Goal: Task Accomplishment & Management: Complete application form

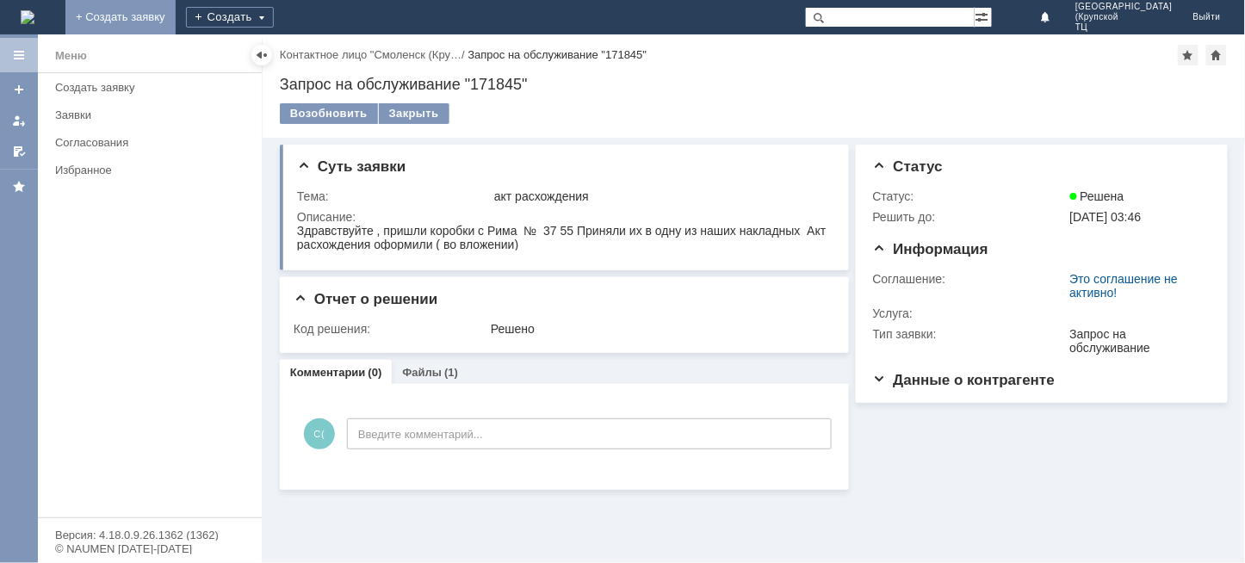
click at [176, 7] on link "+ Создать заявку" at bounding box center [120, 17] width 110 height 34
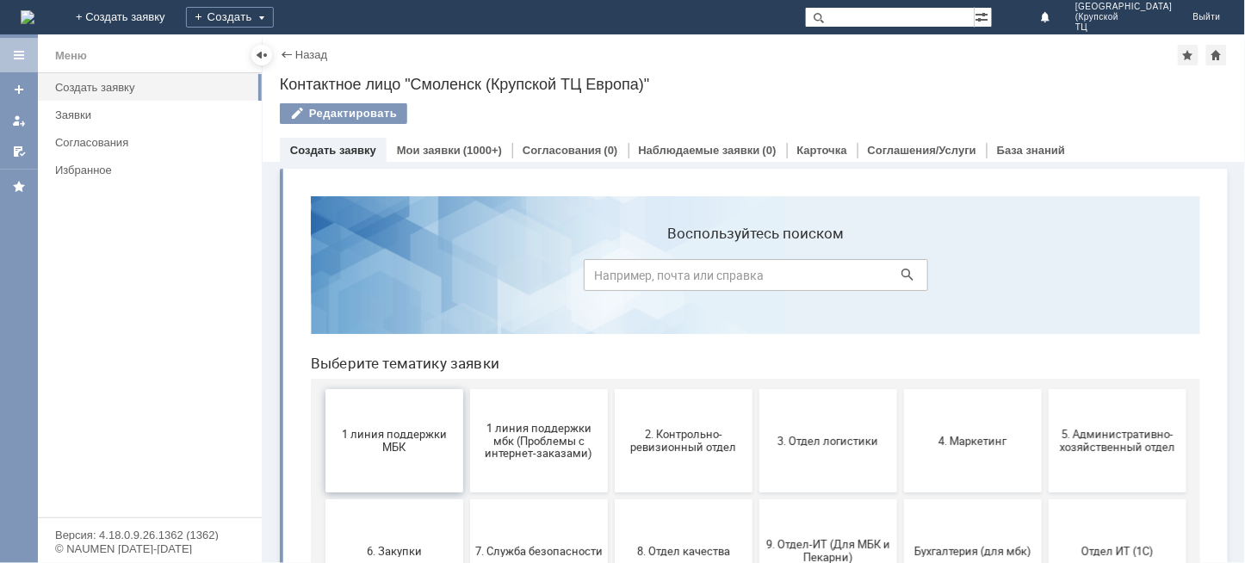
click at [402, 447] on span "1 линия поддержки МБК" at bounding box center [393, 440] width 127 height 26
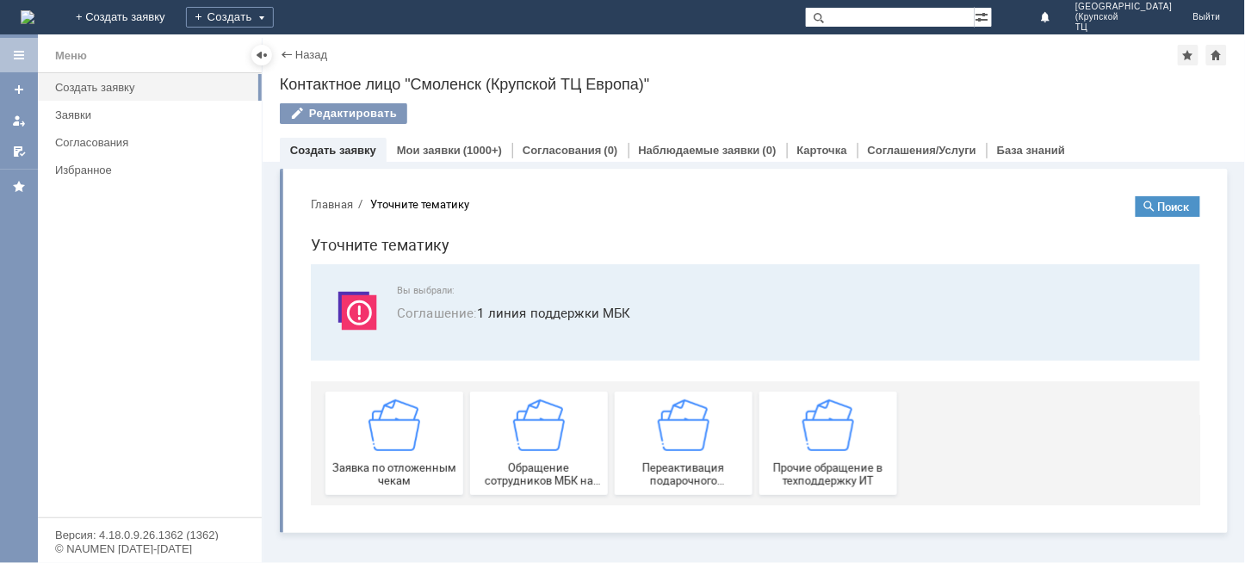
click at [402, 447] on img at bounding box center [394, 425] width 52 height 52
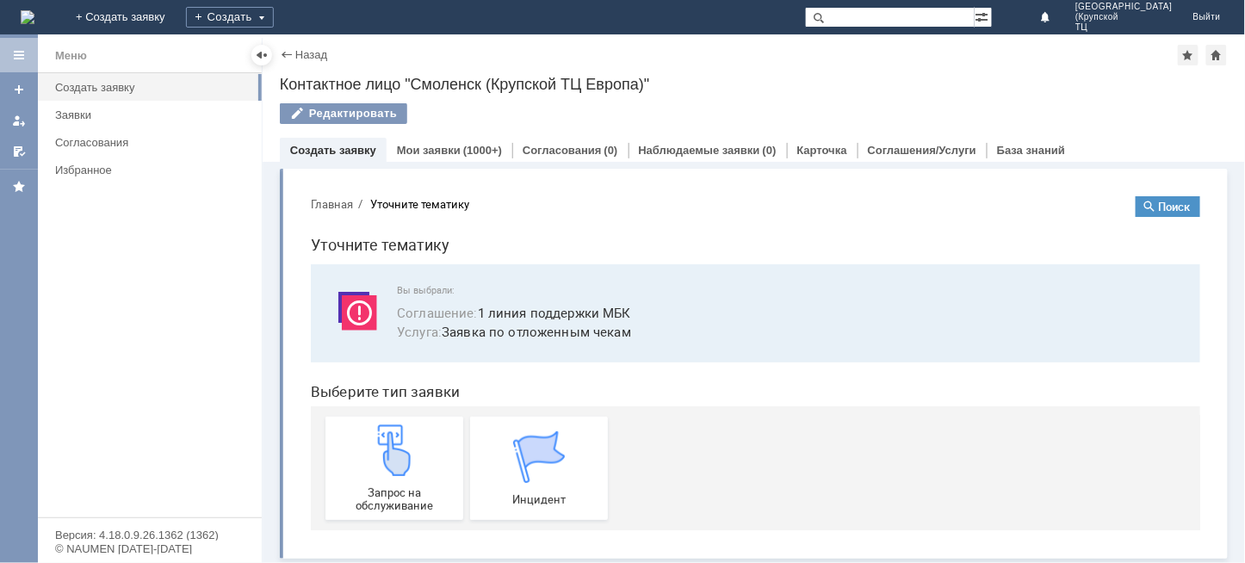
click at [402, 447] on img at bounding box center [394, 450] width 52 height 52
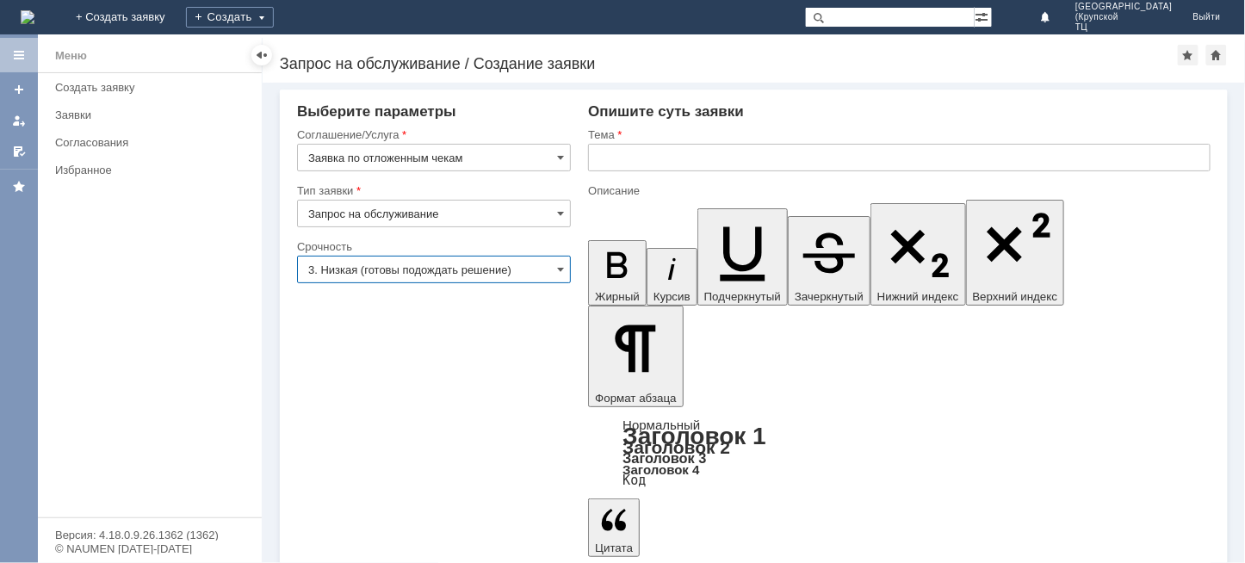
click at [498, 270] on input "3. Низкая (готовы подождать решение)" at bounding box center [434, 270] width 274 height 28
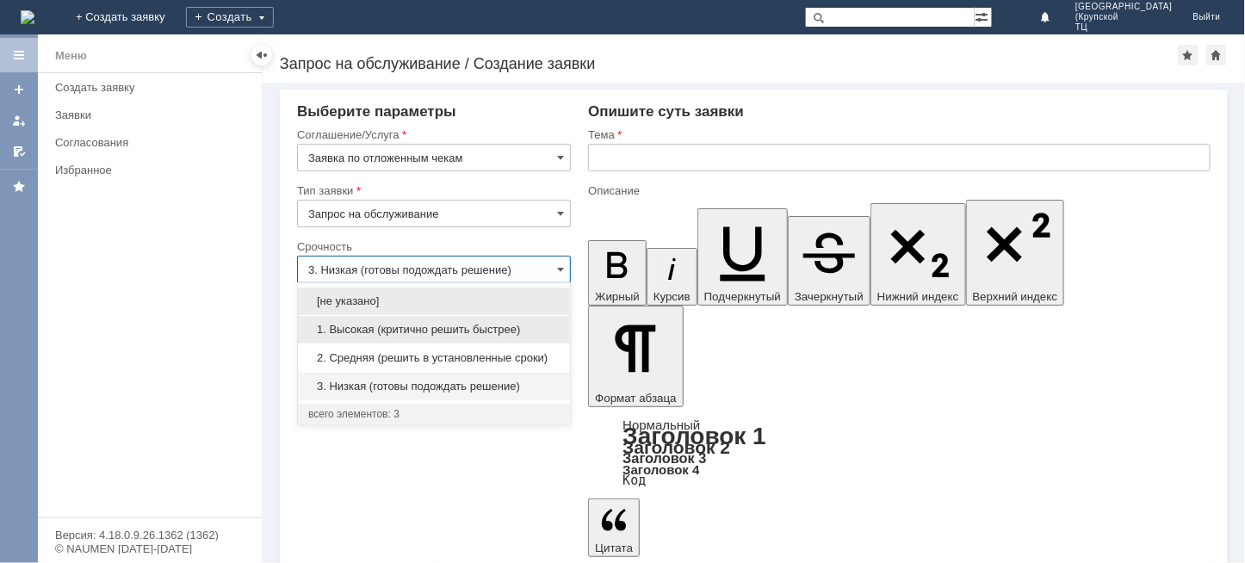
click at [474, 333] on span "1. Высокая (критично решить быстрее)" at bounding box center [433, 330] width 251 height 14
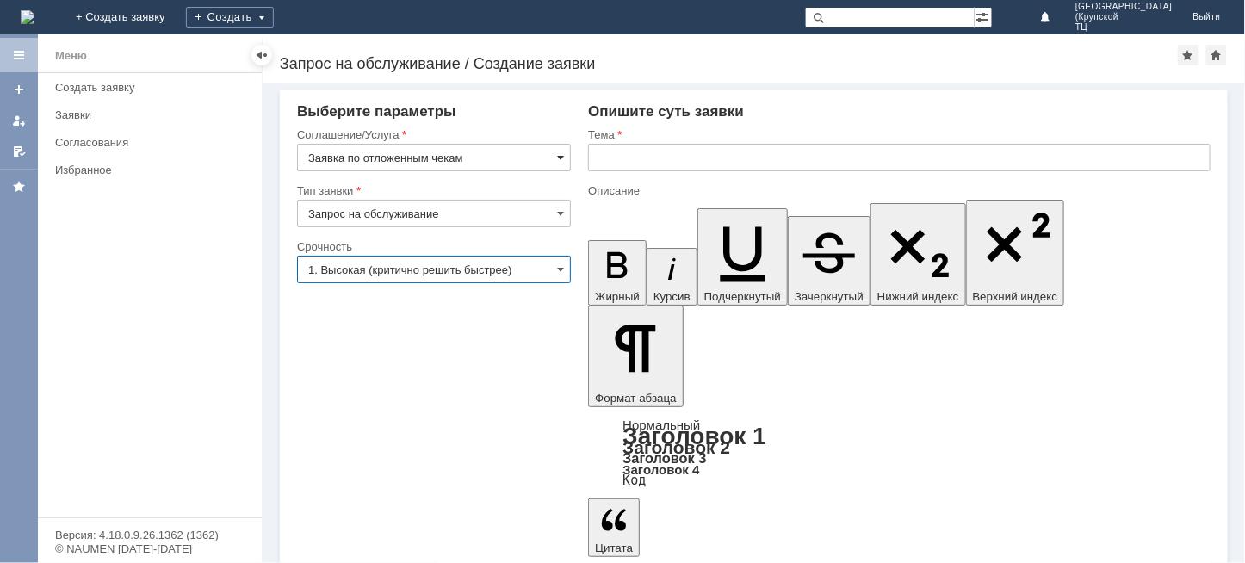
type input "1. Высокая (критично решить быстрее)"
click at [622, 157] on input "text" at bounding box center [899, 158] width 623 height 28
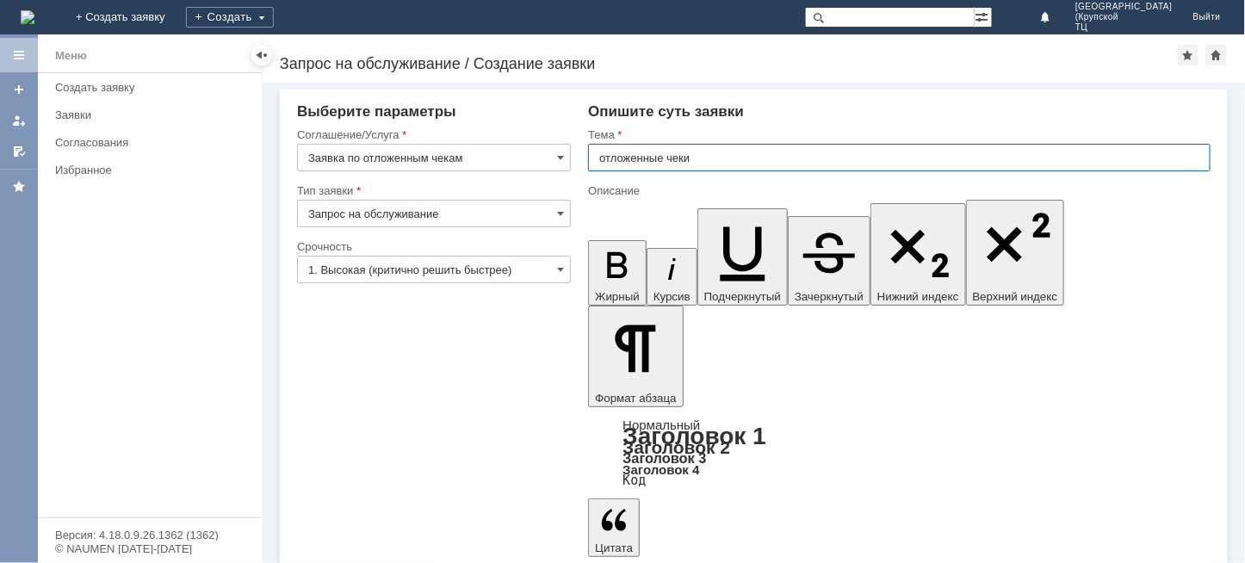
type input "отложенные чеки"
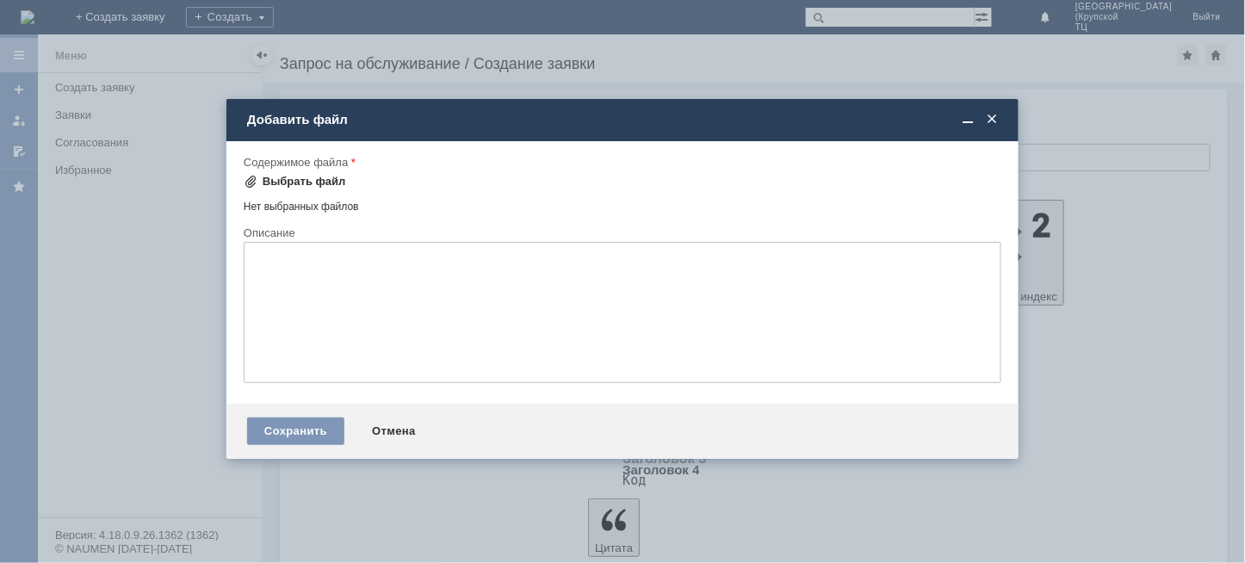
click at [291, 182] on div "Выбрать файл" at bounding box center [305, 182] width 84 height 14
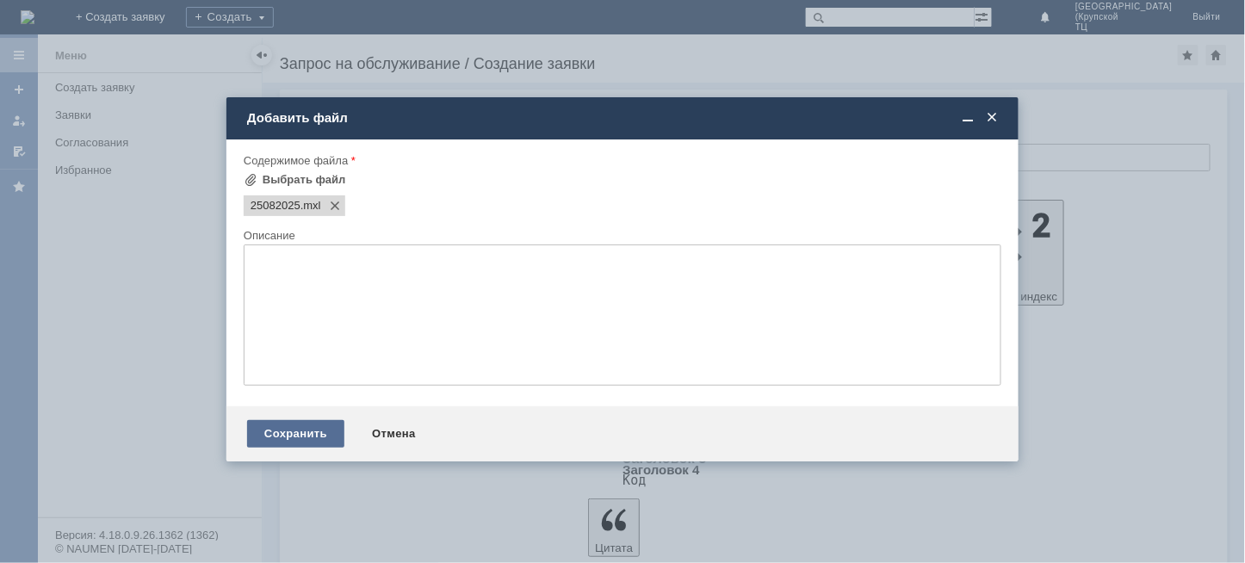
click at [293, 439] on div "Сохранить" at bounding box center [295, 434] width 97 height 28
